Goal: Transaction & Acquisition: Download file/media

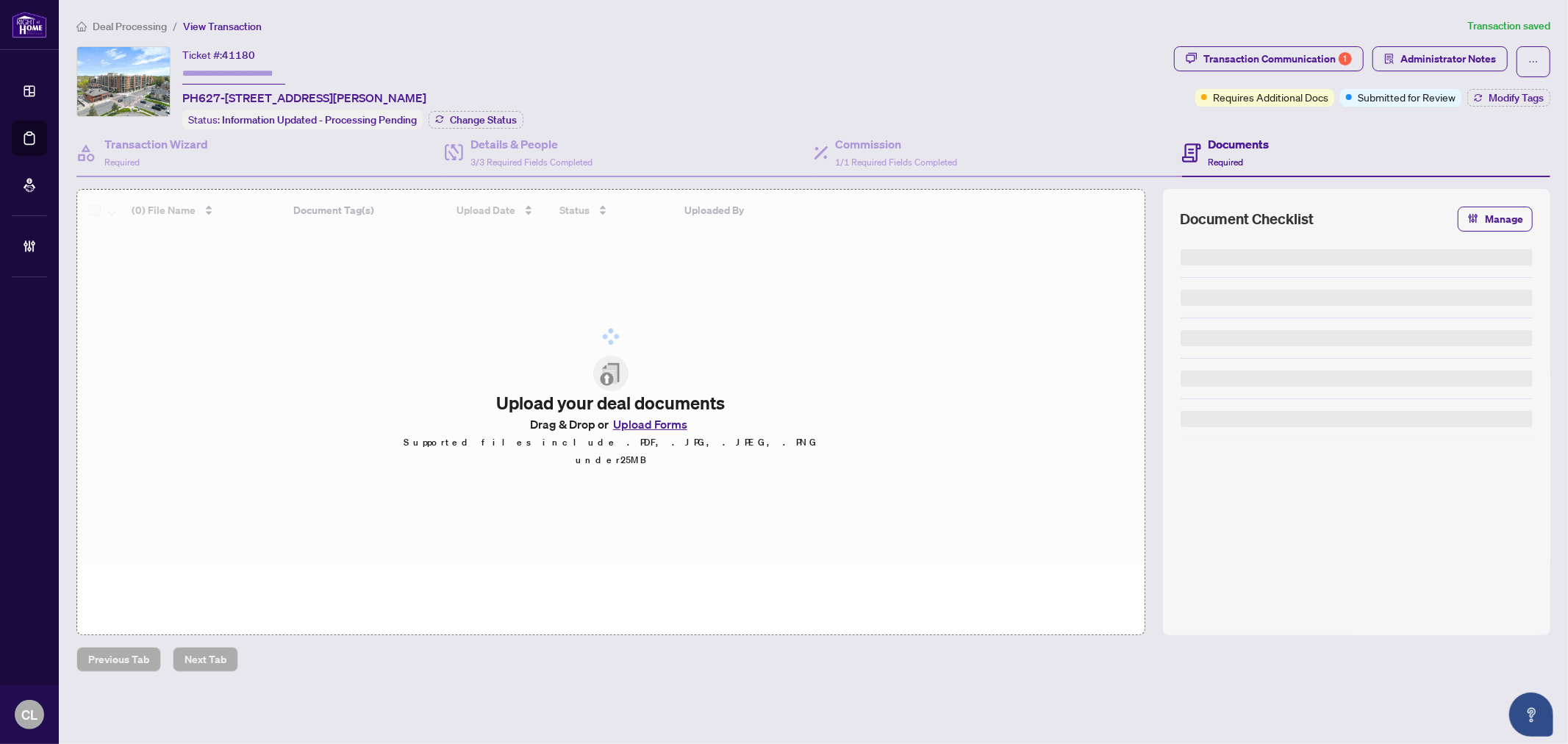
type input "*******"
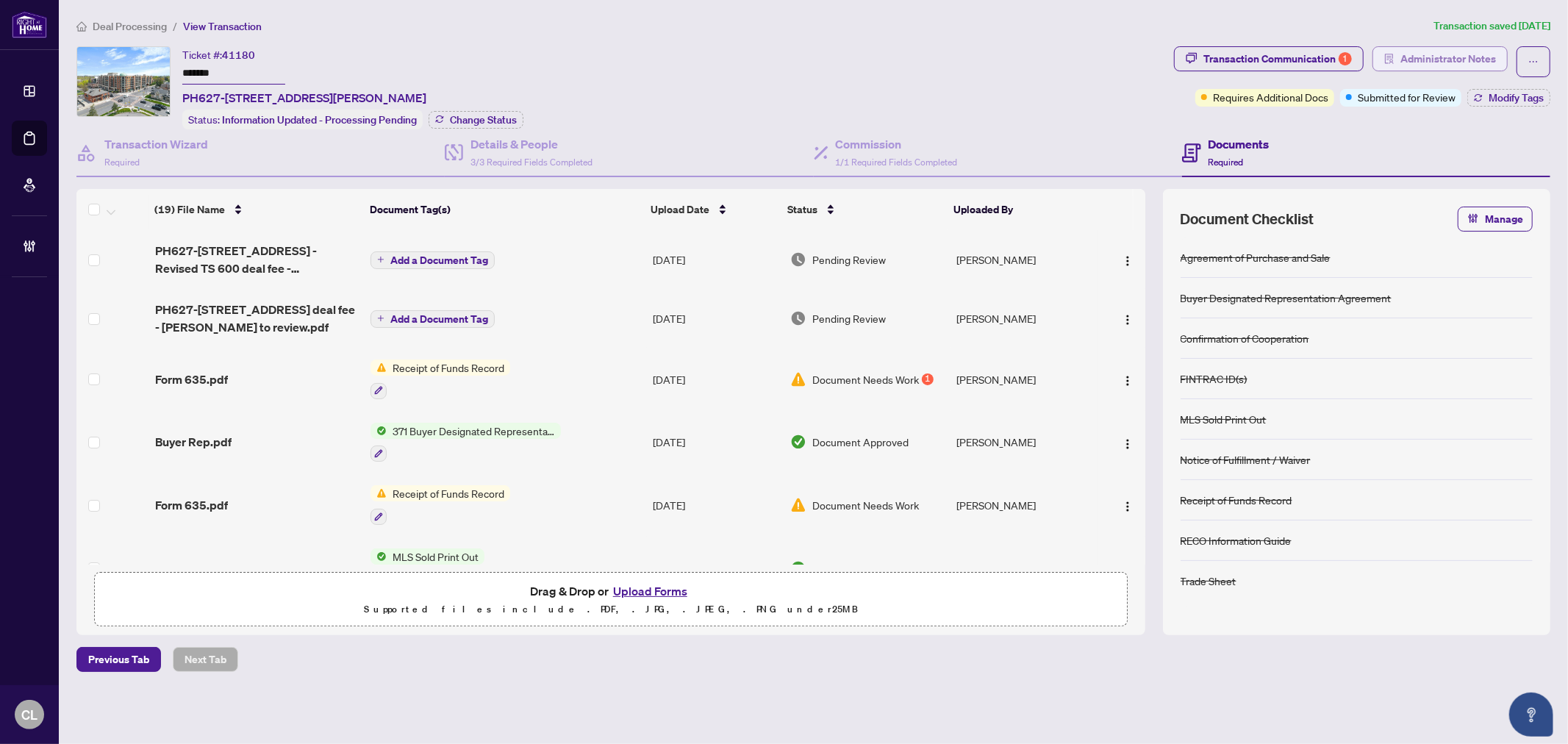
click at [1460, 54] on span "Administrator Notes" at bounding box center [1448, 59] width 96 height 24
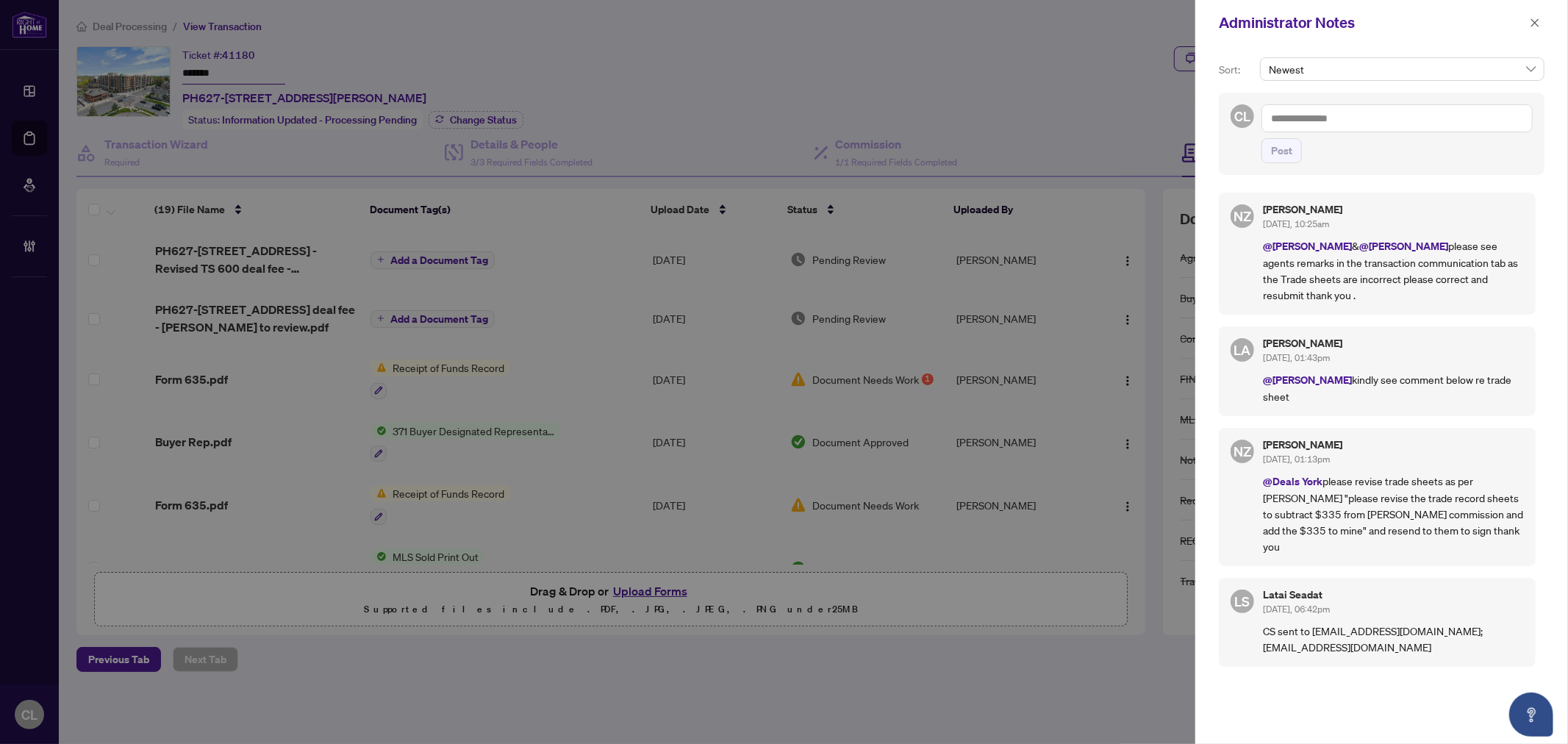
click at [788, 42] on div at bounding box center [784, 372] width 1568 height 744
click at [1538, 22] on icon "close" at bounding box center [1535, 23] width 10 height 10
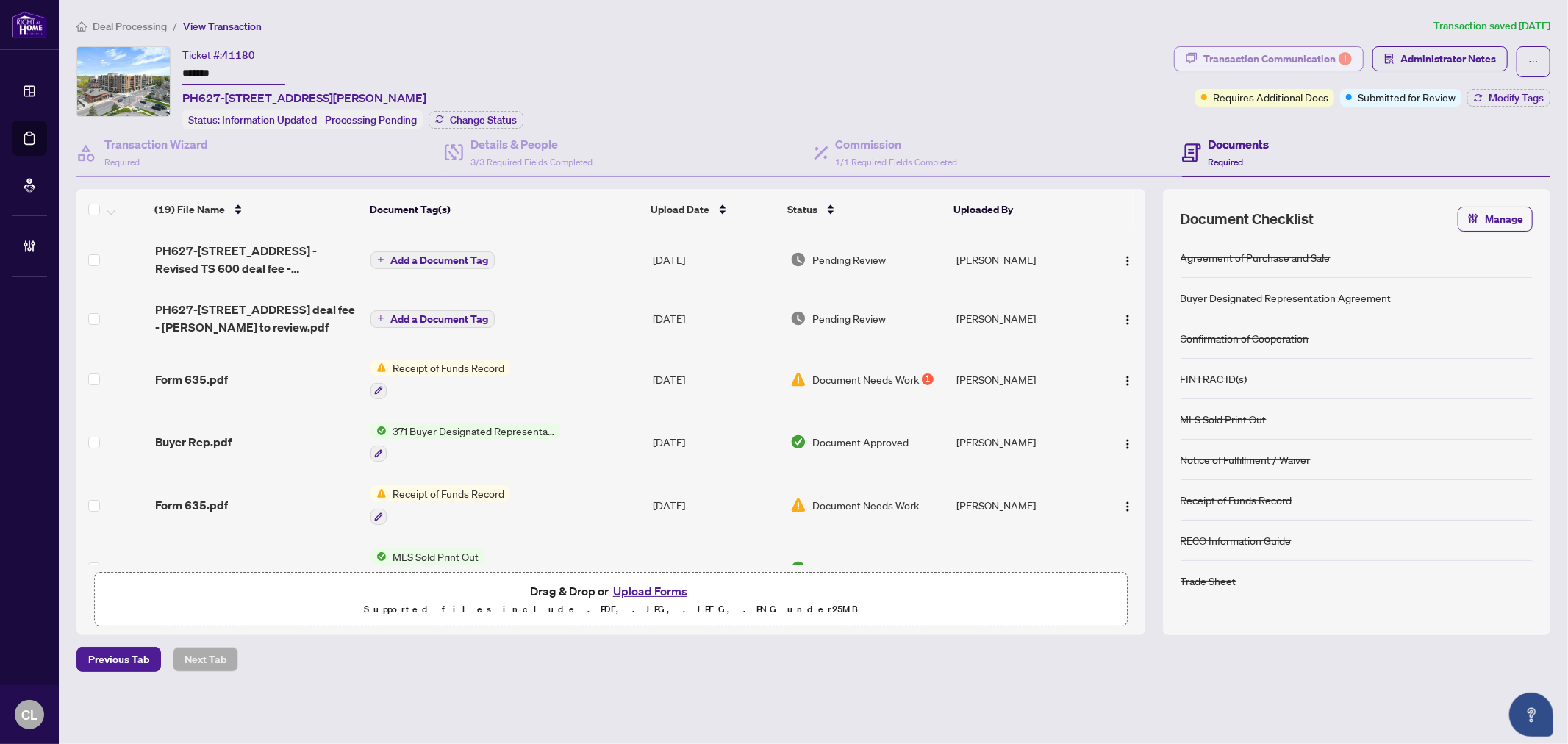
click at [1296, 55] on div "Transaction Communication 1" at bounding box center [1278, 59] width 149 height 24
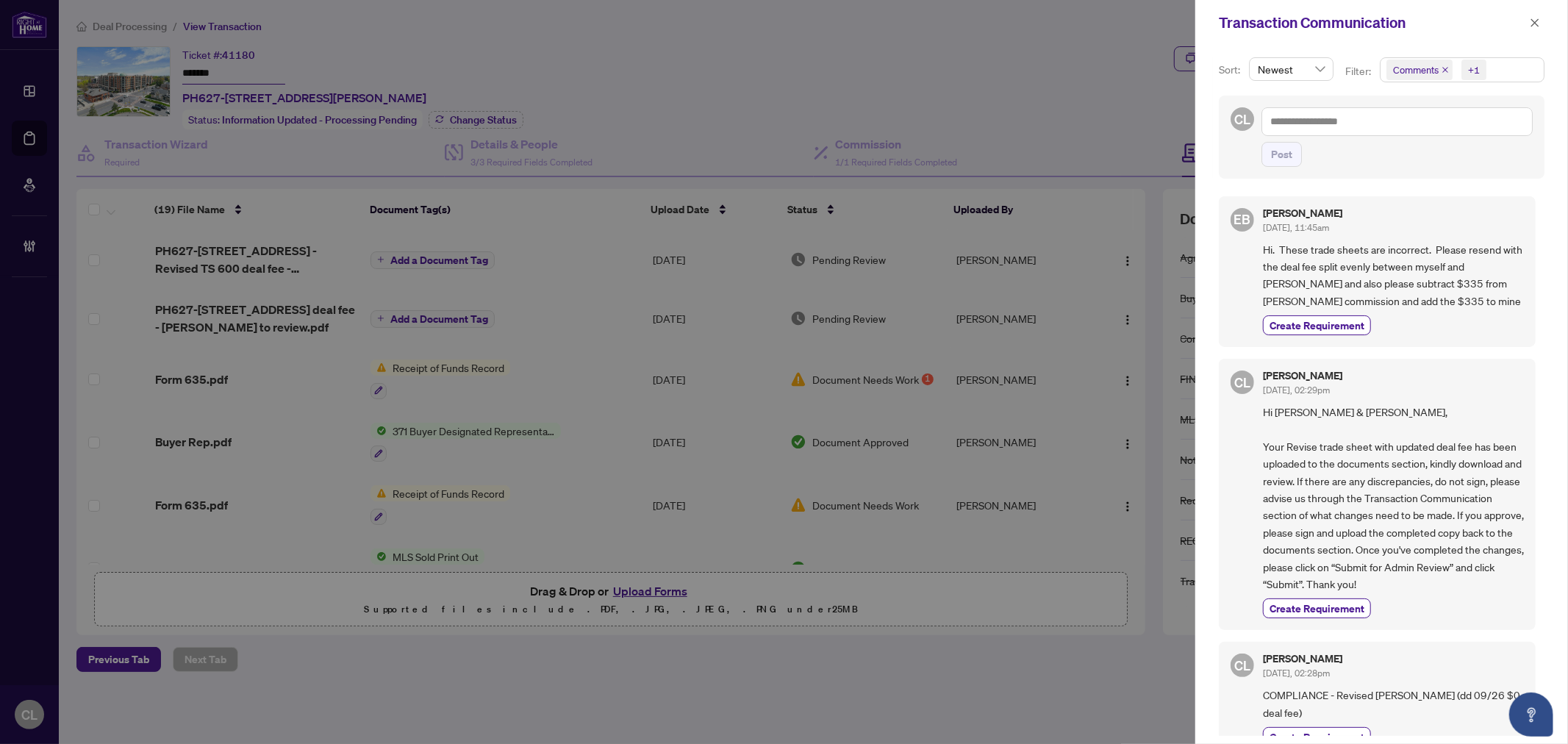
click at [30, 723] on div at bounding box center [784, 372] width 1568 height 744
click at [30, 711] on div at bounding box center [784, 372] width 1568 height 744
click at [1537, 27] on icon "close" at bounding box center [1535, 23] width 10 height 10
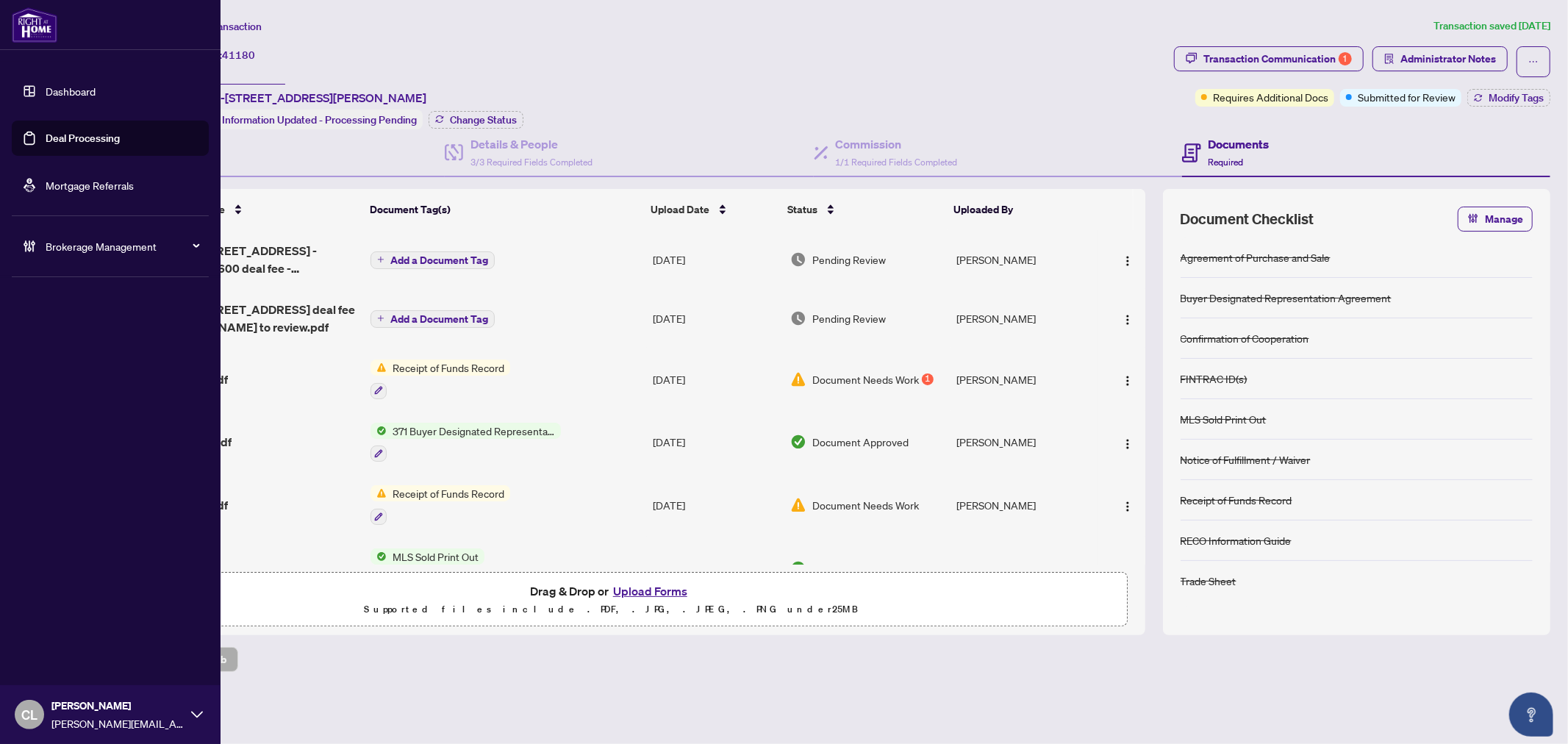
click at [30, 706] on span "CL" at bounding box center [30, 714] width 16 height 21
click at [56, 655] on span "Logout" at bounding box center [59, 658] width 33 height 24
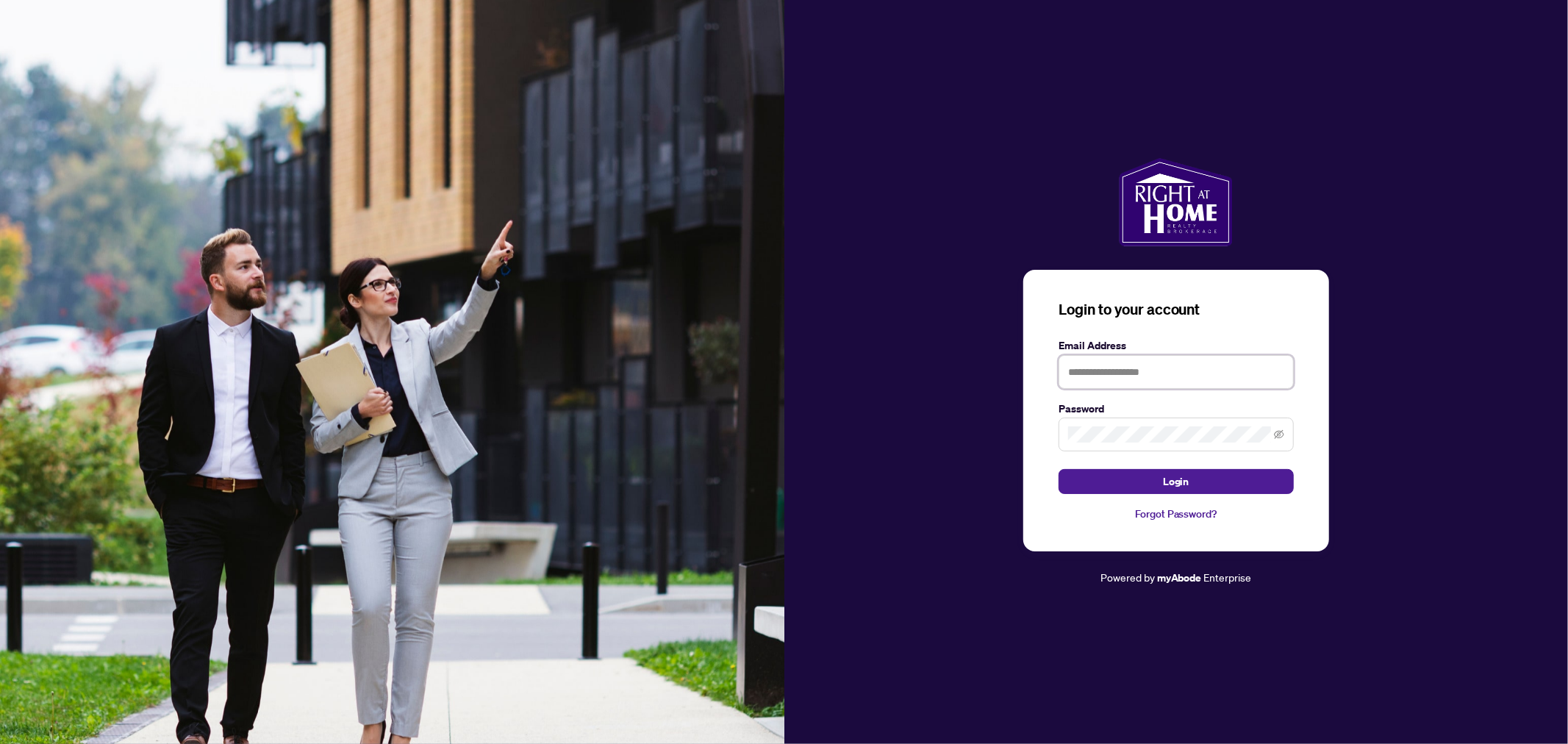
type input "**********"
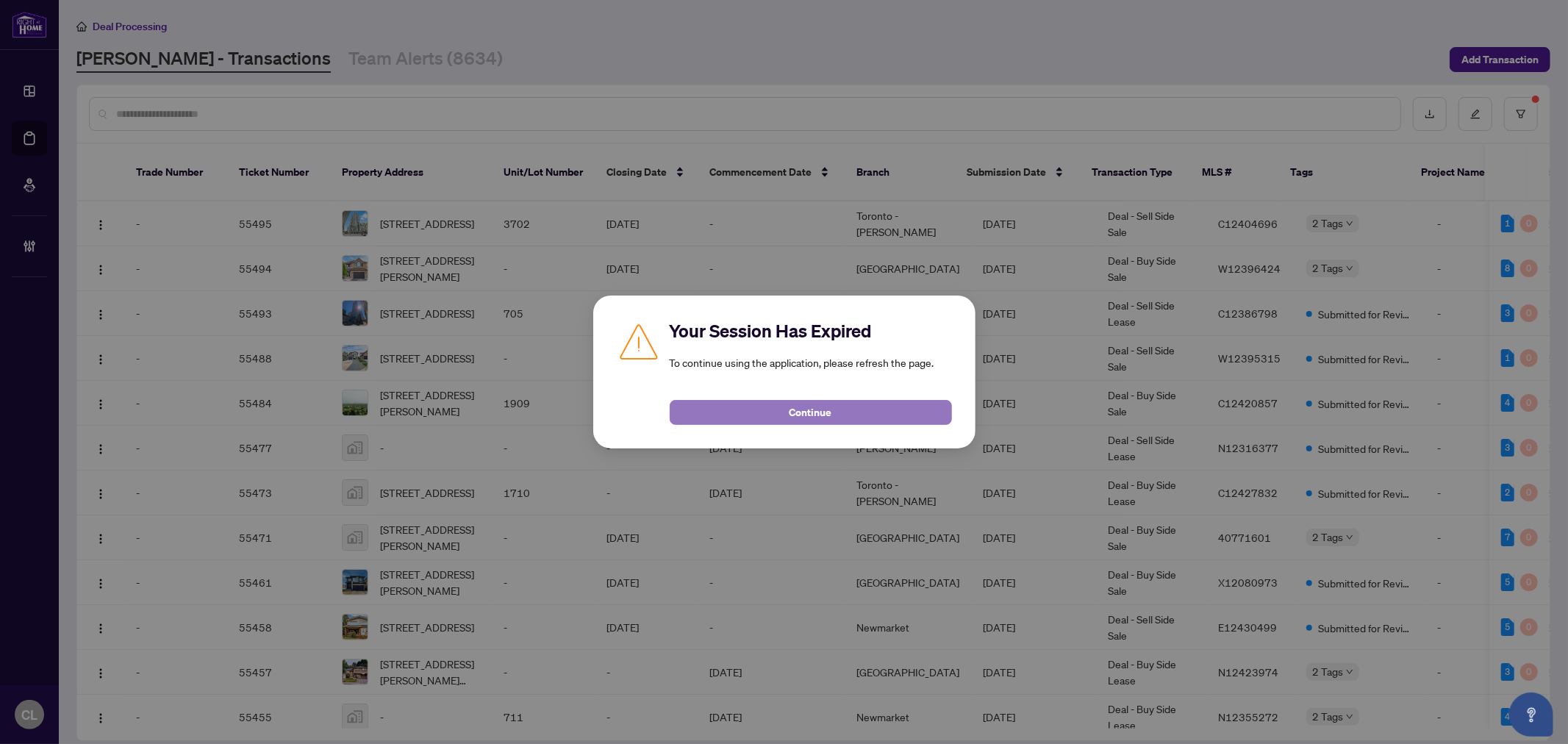
click at [790, 409] on span "Continue" at bounding box center [810, 412] width 42 height 24
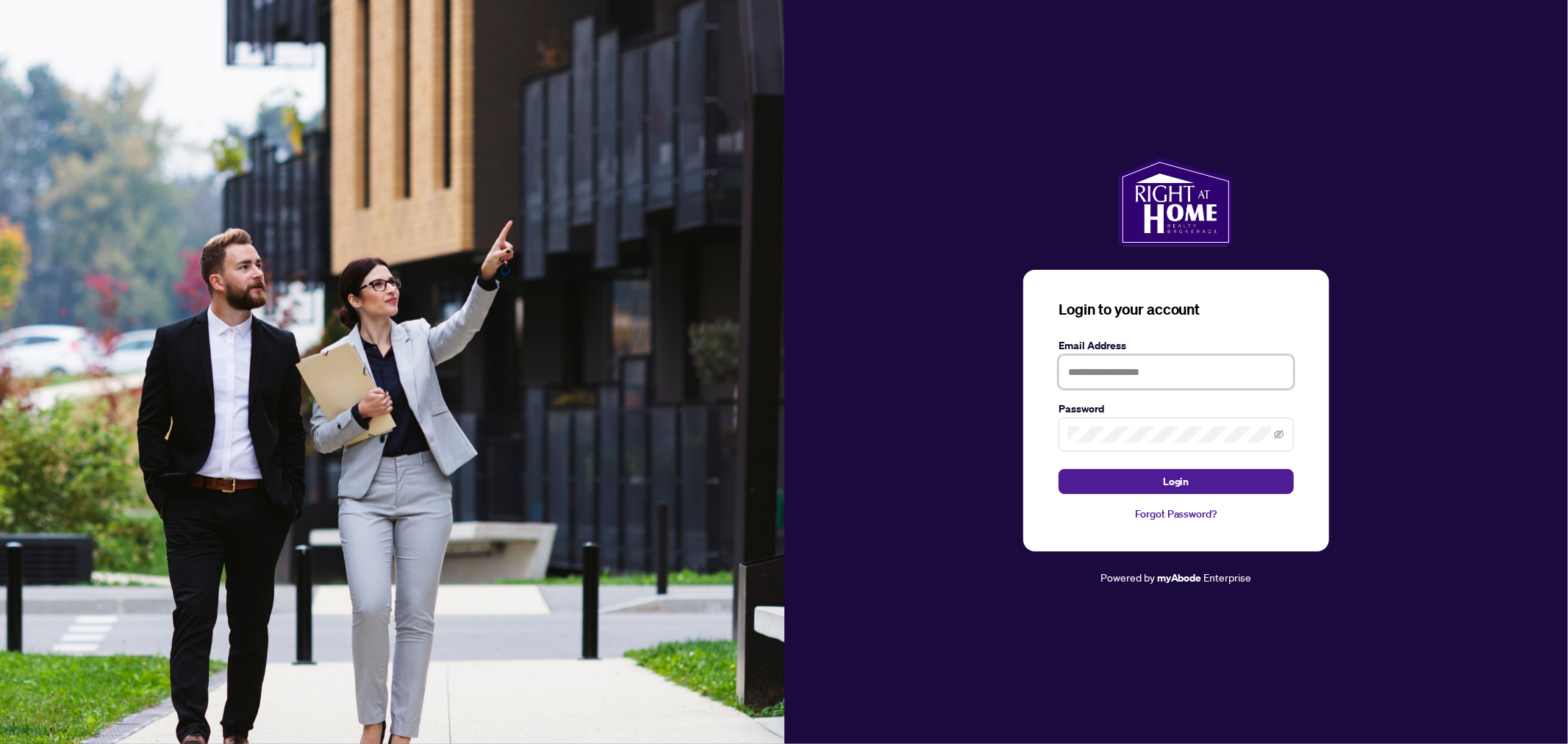
type input "**********"
click at [1159, 483] on button "Login" at bounding box center [1176, 481] width 235 height 25
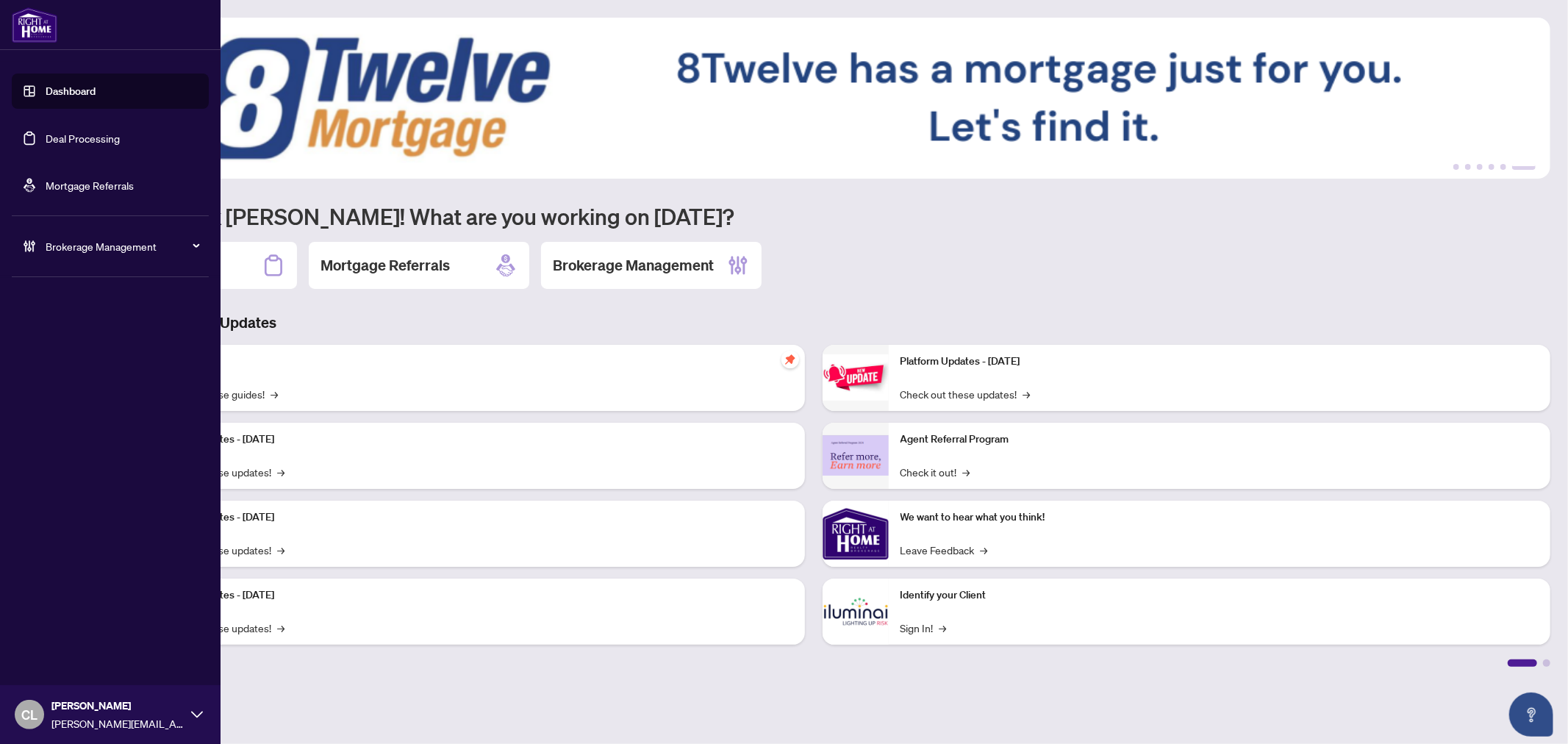
click at [63, 143] on link "Deal Processing" at bounding box center [82, 138] width 74 height 13
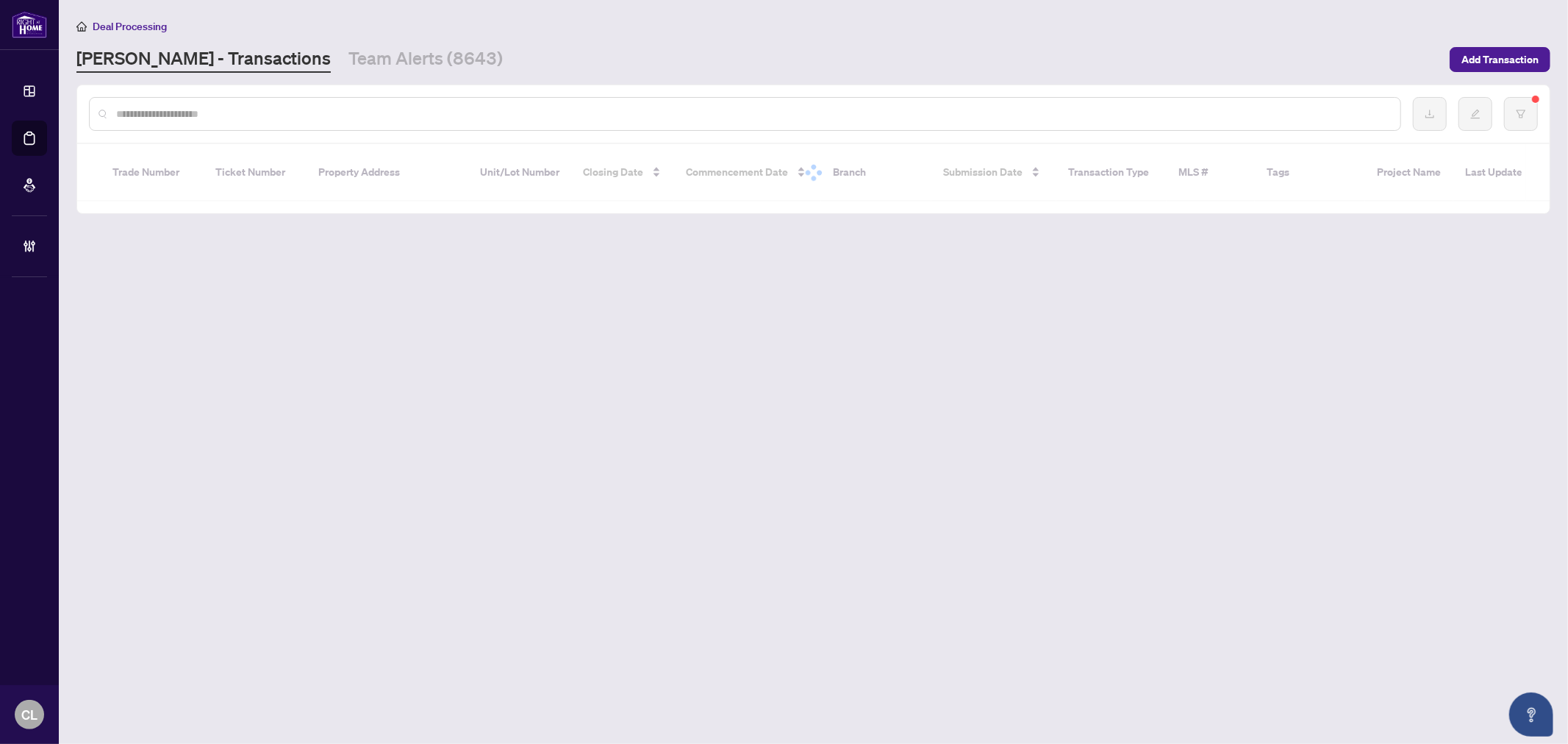
click at [289, 111] on input "text" at bounding box center [752, 114] width 1272 height 16
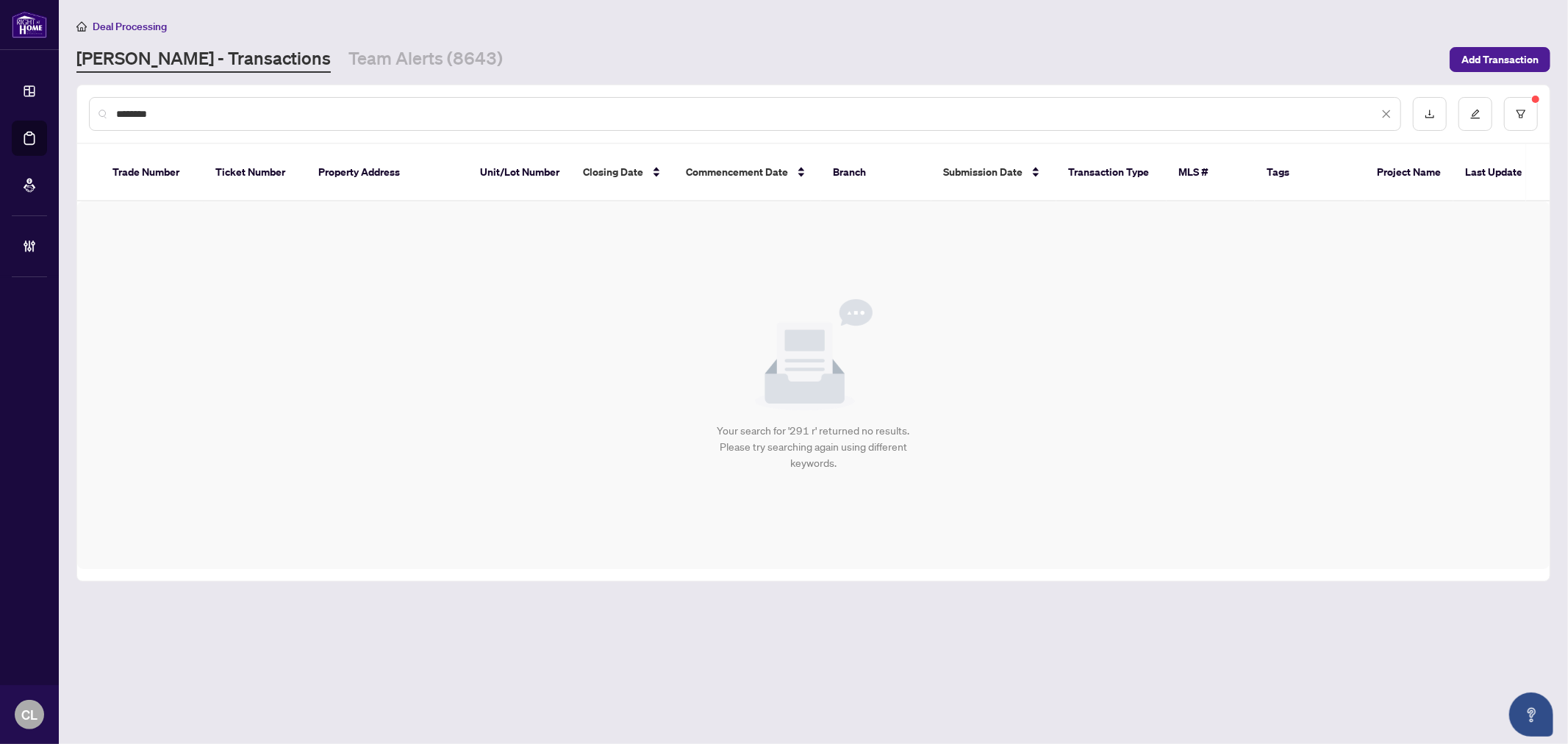
type input "********"
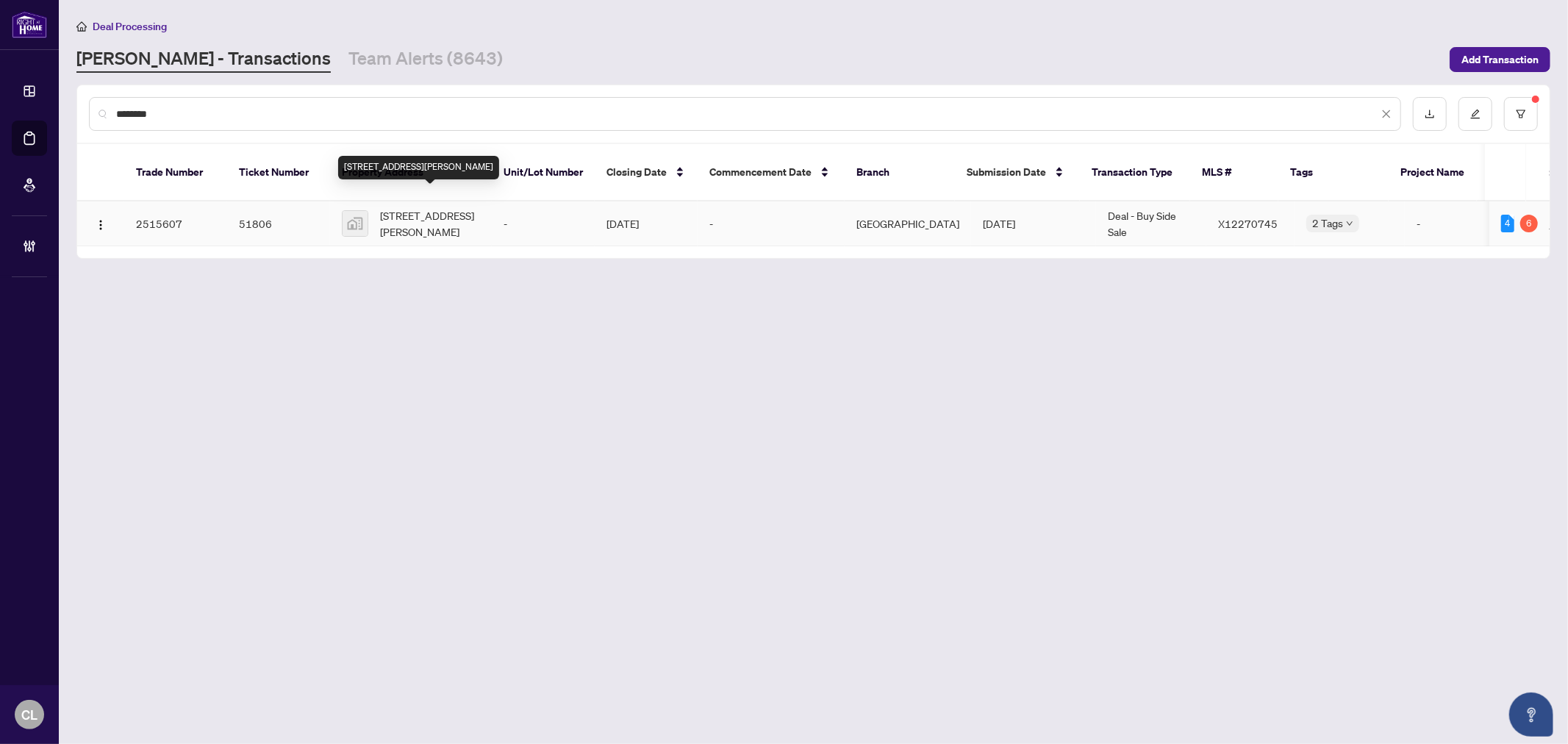
click at [435, 207] on span "291 Roma Lane, Marmora, Ontario K0K 2M0, Canada" at bounding box center [430, 223] width 100 height 33
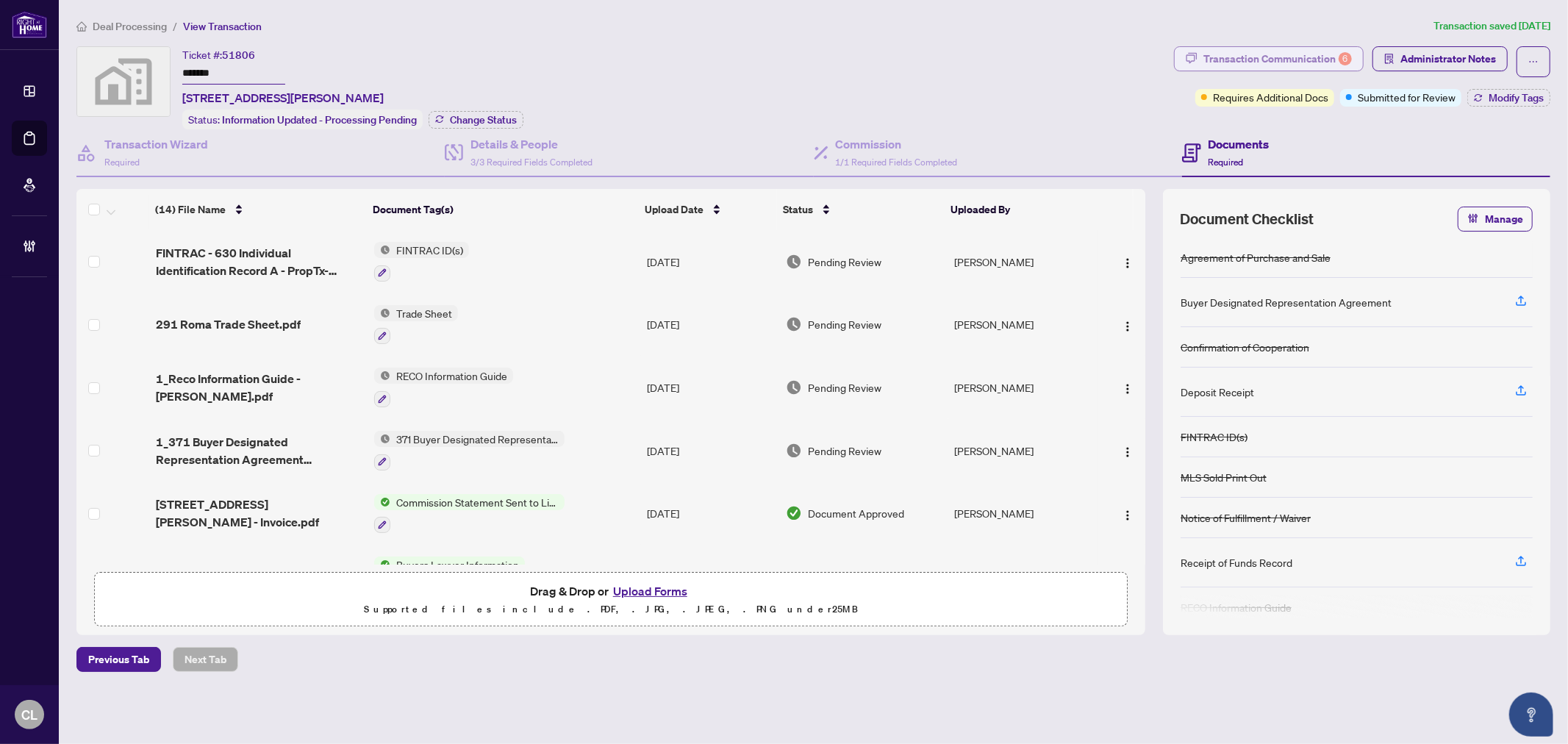
click at [1305, 59] on div "Transaction Communication 6" at bounding box center [1278, 59] width 149 height 24
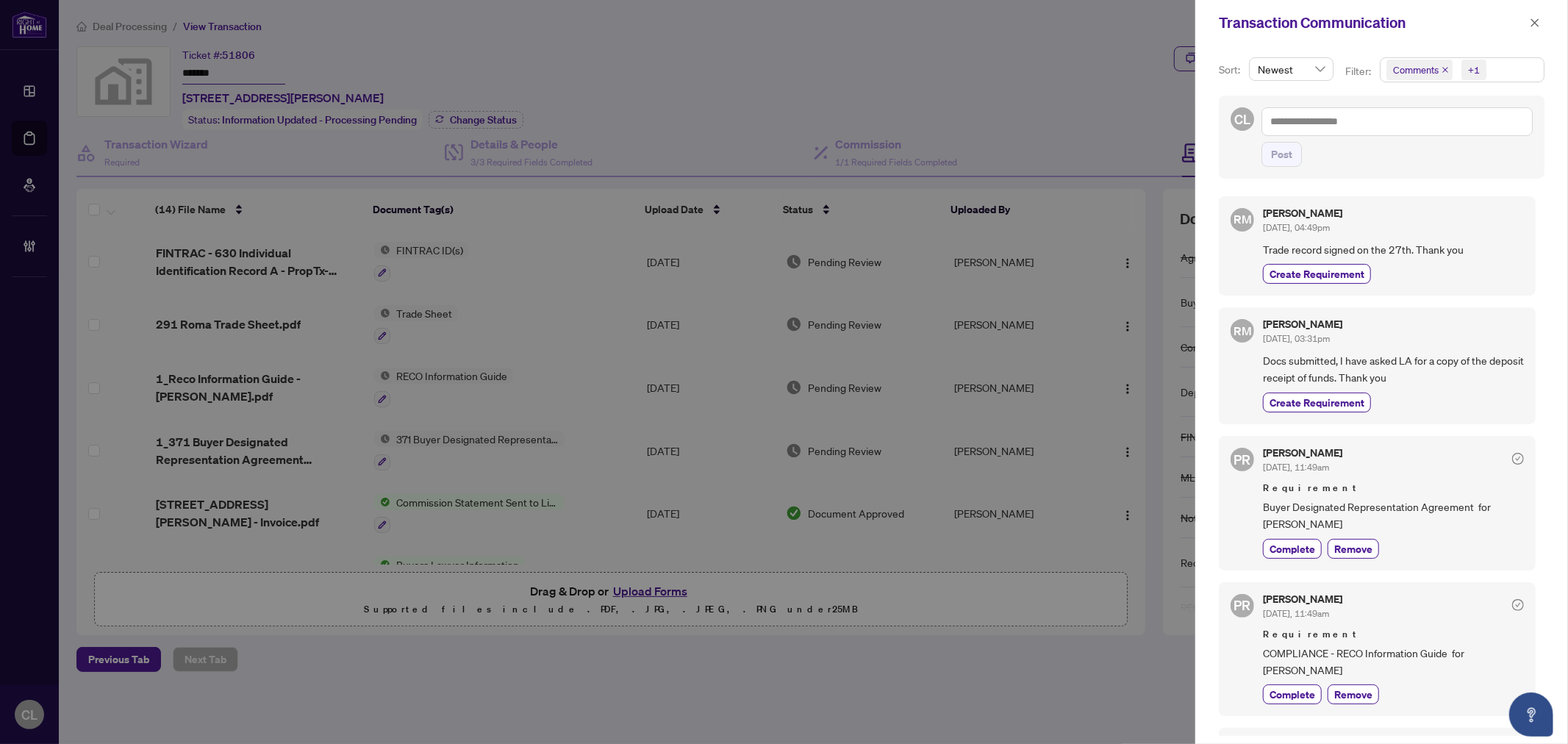
click at [1084, 87] on div at bounding box center [784, 372] width 1568 height 744
click at [1535, 26] on icon "close" at bounding box center [1535, 23] width 10 height 10
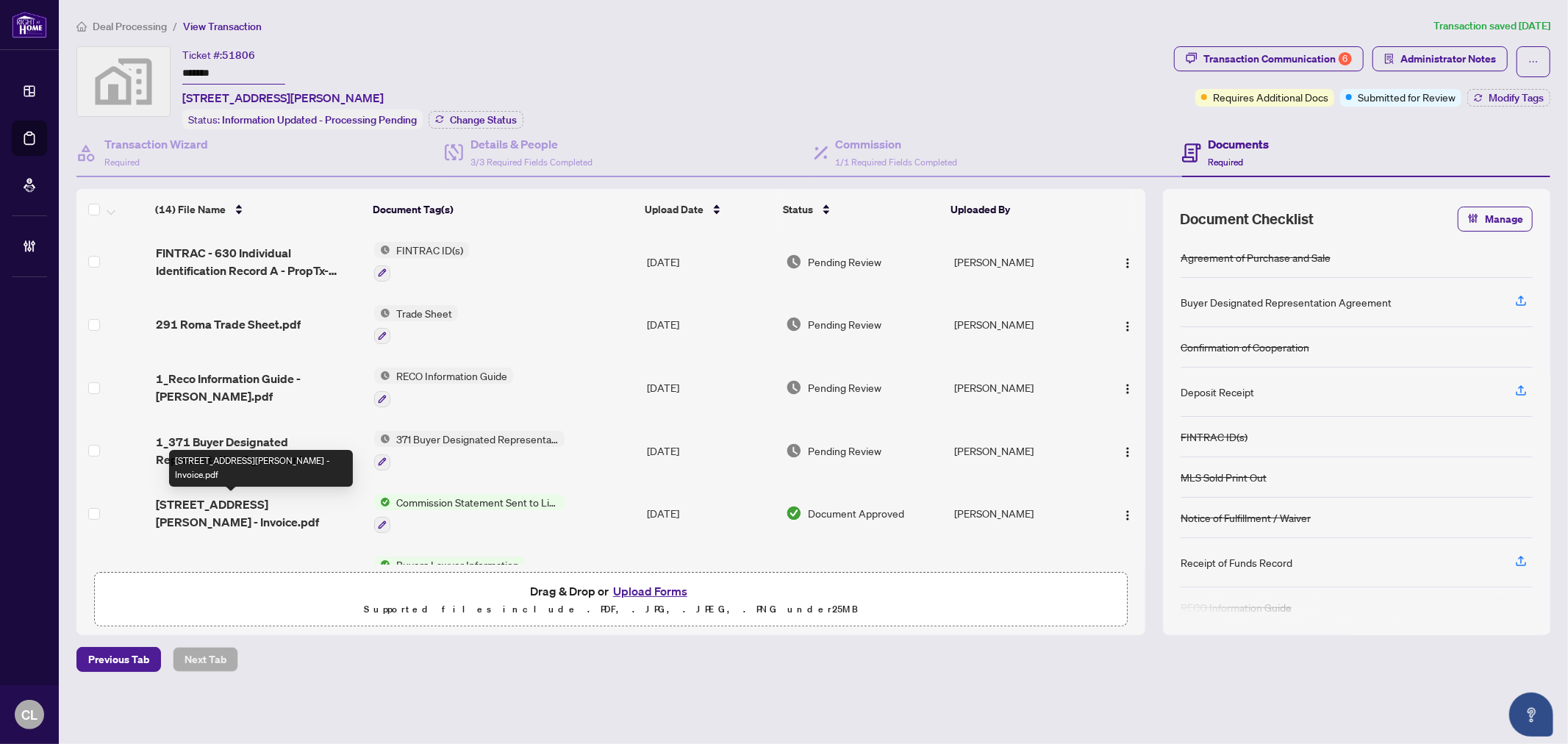
click at [265, 505] on span "291 Roma Lane - Invoice.pdf" at bounding box center [259, 513] width 206 height 36
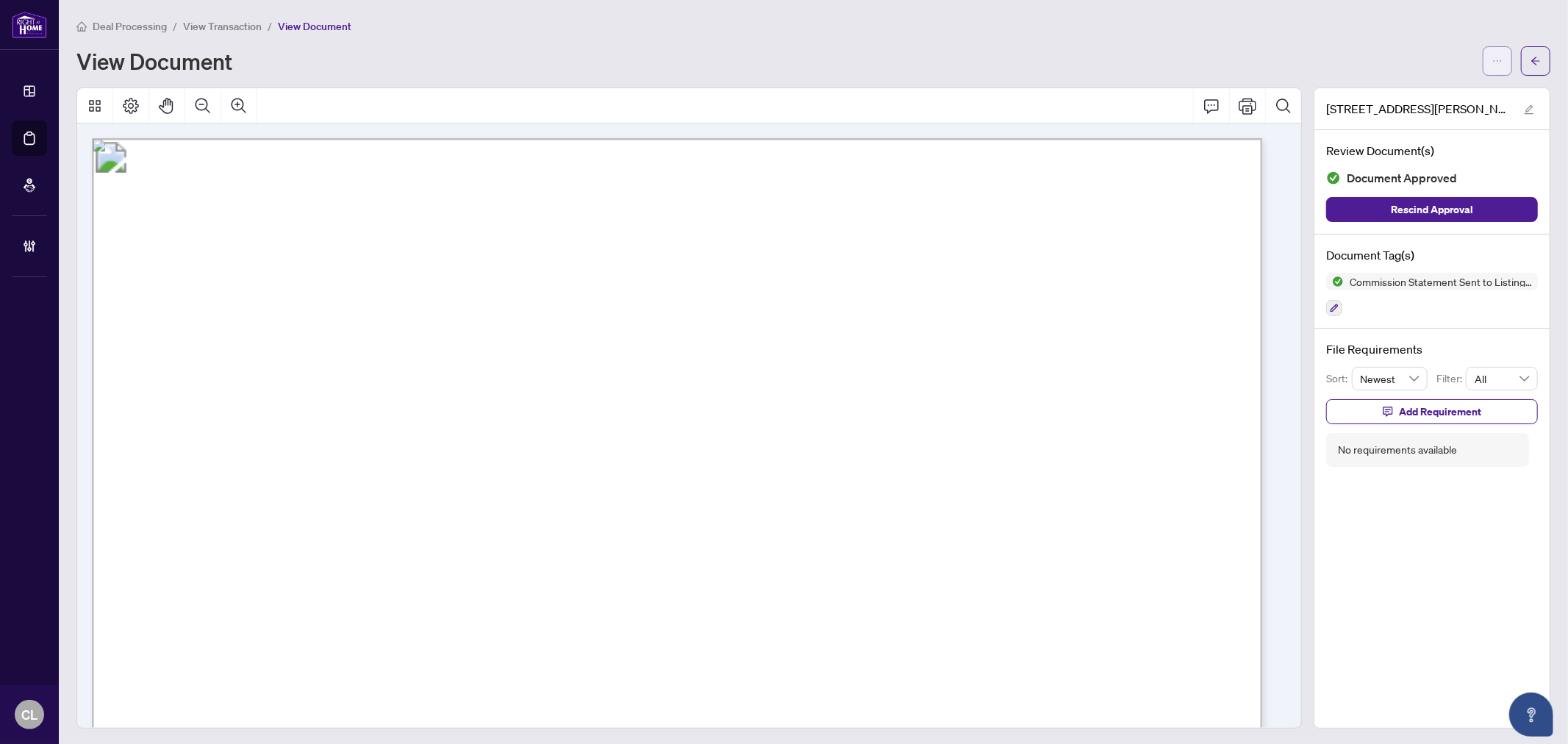
click at [1483, 59] on button "button" at bounding box center [1497, 61] width 30 height 30
click at [1454, 93] on span "Download" at bounding box center [1432, 93] width 111 height 16
click at [1530, 63] on button "button" at bounding box center [1536, 61] width 30 height 30
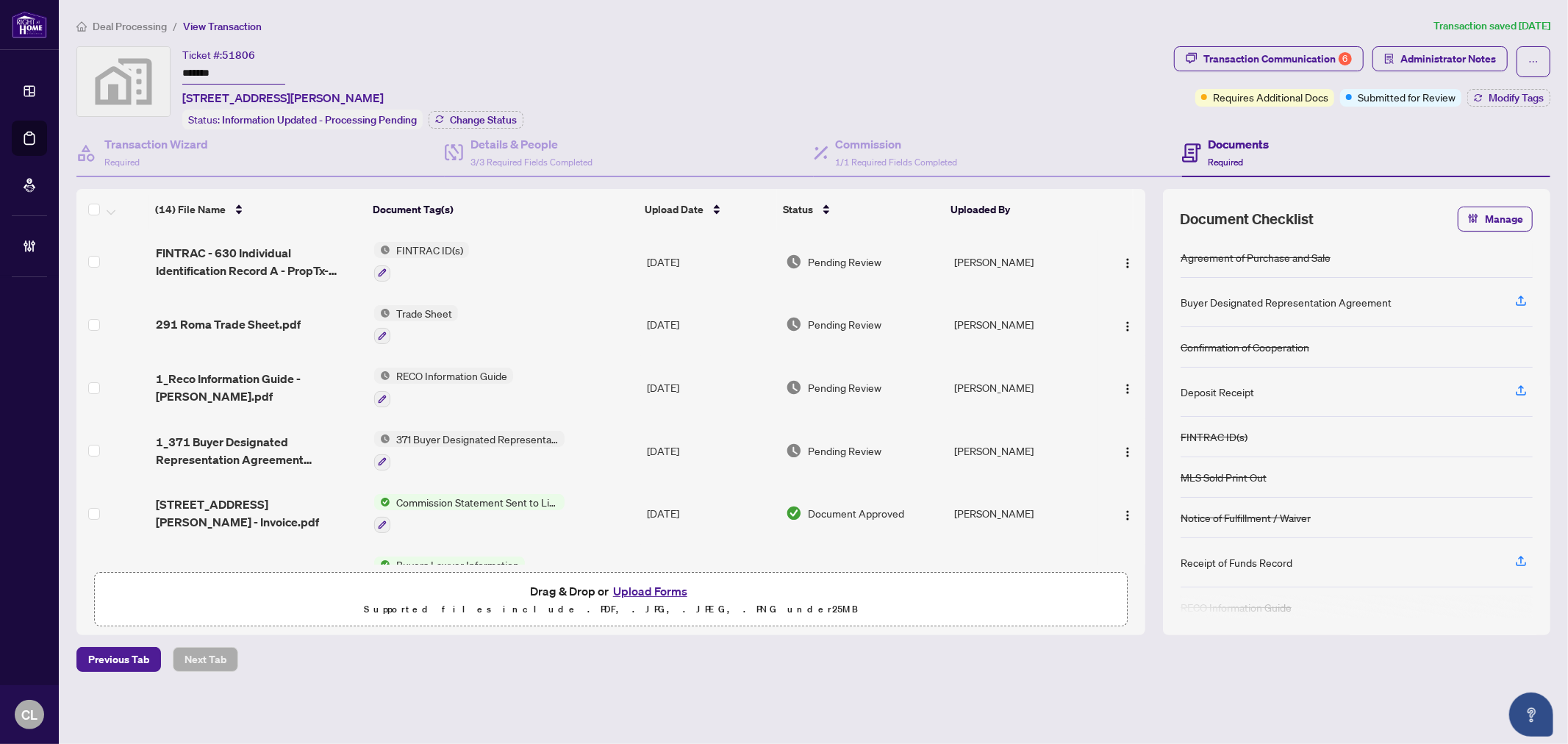
click at [819, 27] on ol "Deal Processing / View Transaction" at bounding box center [752, 26] width 1351 height 17
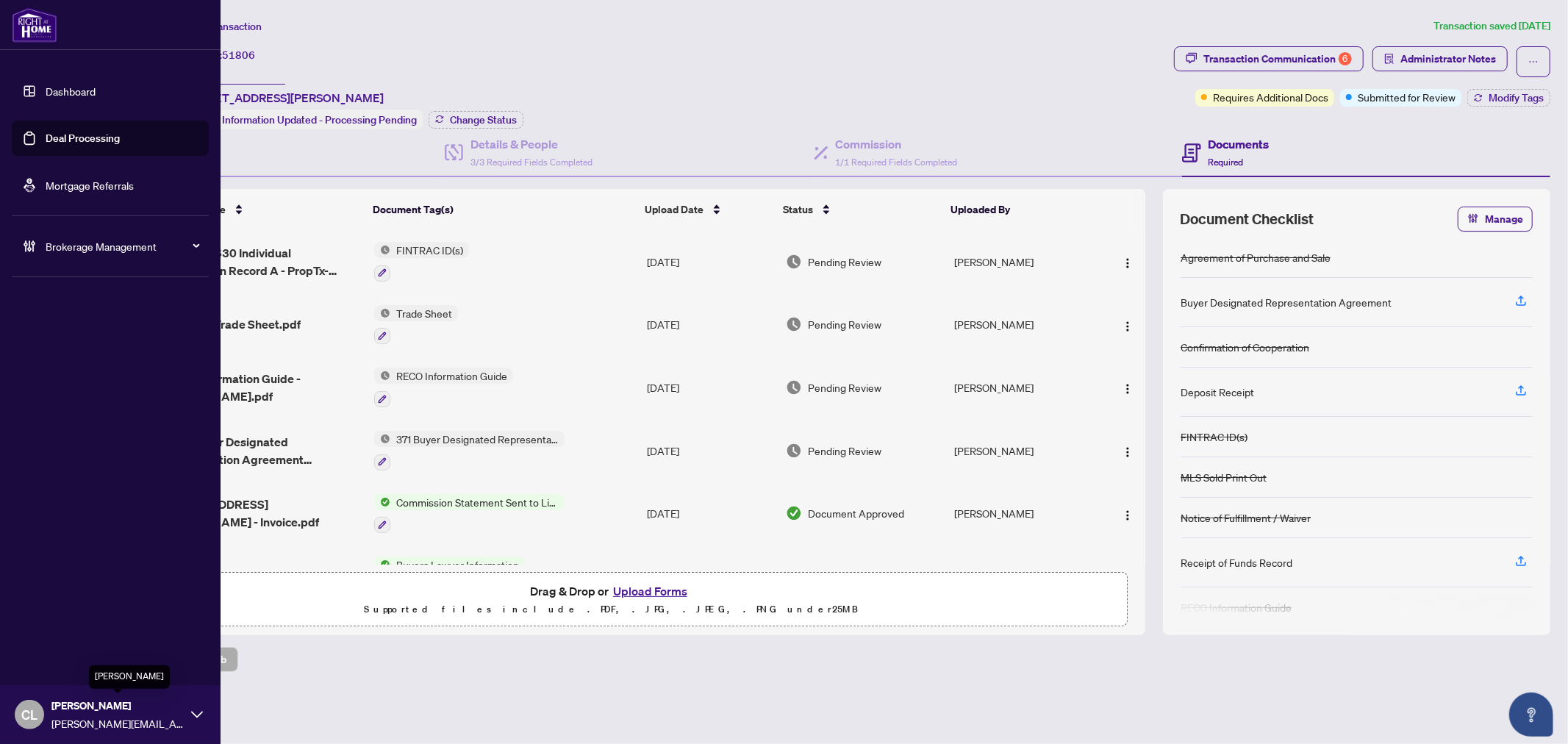
click at [100, 702] on span "[PERSON_NAME]" at bounding box center [117, 705] width 132 height 16
click at [62, 656] on span "Logout" at bounding box center [59, 658] width 33 height 24
